Goal: Navigation & Orientation: Find specific page/section

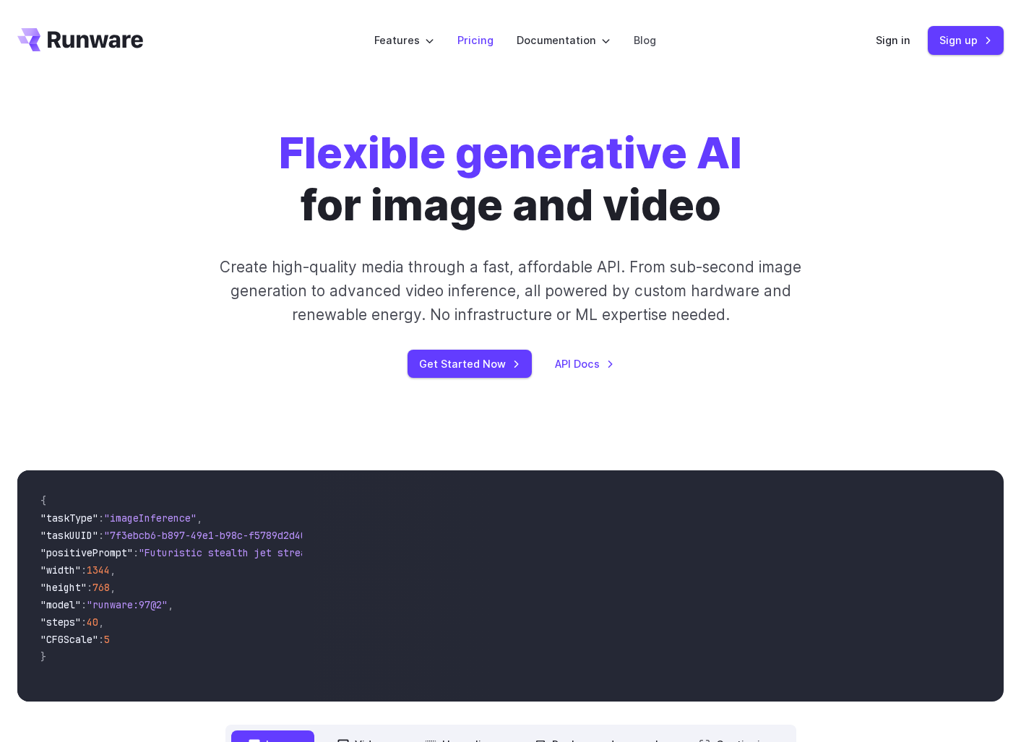
click at [486, 40] on link "Pricing" at bounding box center [475, 40] width 36 height 17
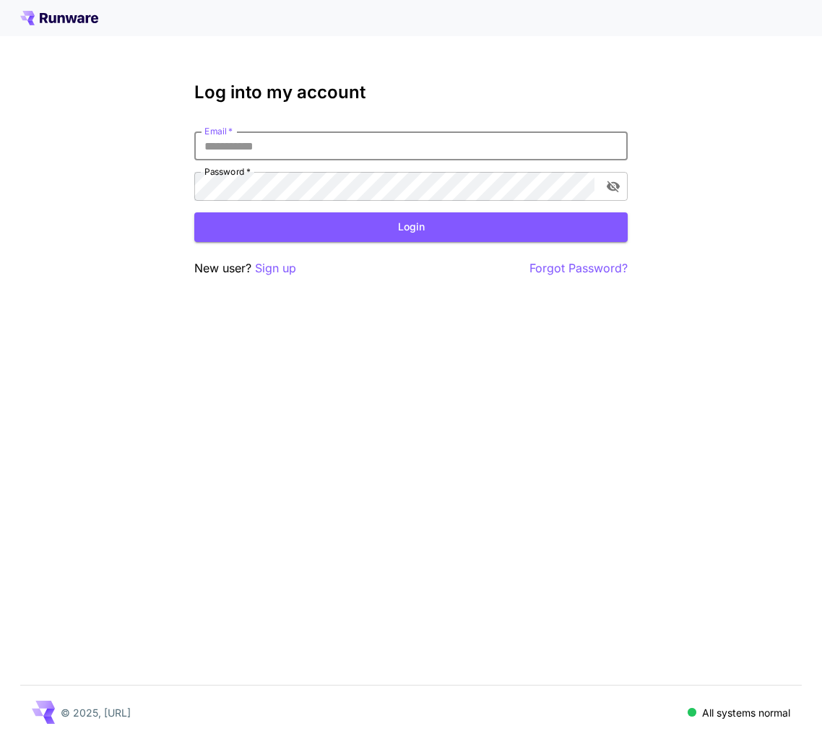
click at [362, 142] on input "Email   *" at bounding box center [411, 146] width 434 height 29
click at [363, 143] on input "Email   *" at bounding box center [411, 146] width 434 height 29
